Goal: Navigation & Orientation: Go to known website

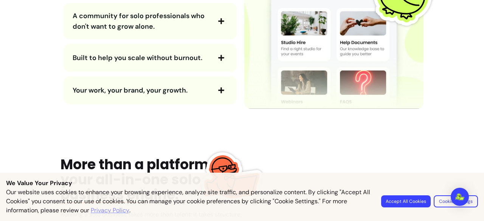
scroll to position [1028, 0]
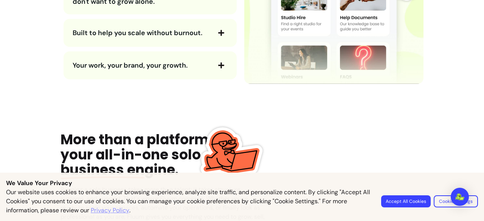
click at [417, 203] on button "Accept All Cookies" at bounding box center [405, 201] width 49 height 12
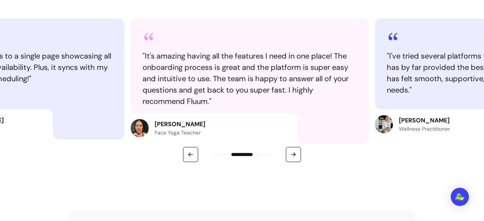
scroll to position [0, 0]
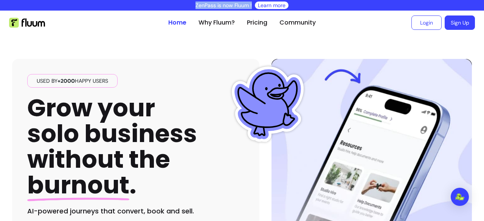
drag, startPoint x: 192, startPoint y: 6, endPoint x: 251, endPoint y: 6, distance: 58.6
click at [251, 6] on div "ZenPass is now Fluum ! Learn more" at bounding box center [242, 5] width 484 height 11
click at [243, 6] on p "ZenPass is now Fluum !" at bounding box center [223, 6] width 56 height 8
drag, startPoint x: 248, startPoint y: 6, endPoint x: 195, endPoint y: 6, distance: 52.9
click at [195, 6] on p "ZenPass is now Fluum !" at bounding box center [223, 6] width 56 height 8
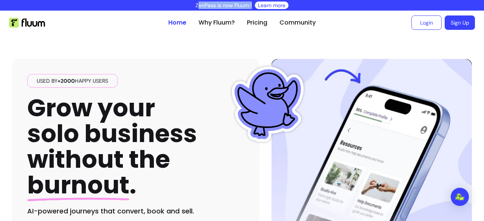
click at [195, 6] on p "ZenPass is now Fluum !" at bounding box center [223, 6] width 56 height 8
